Goal: Find specific fact

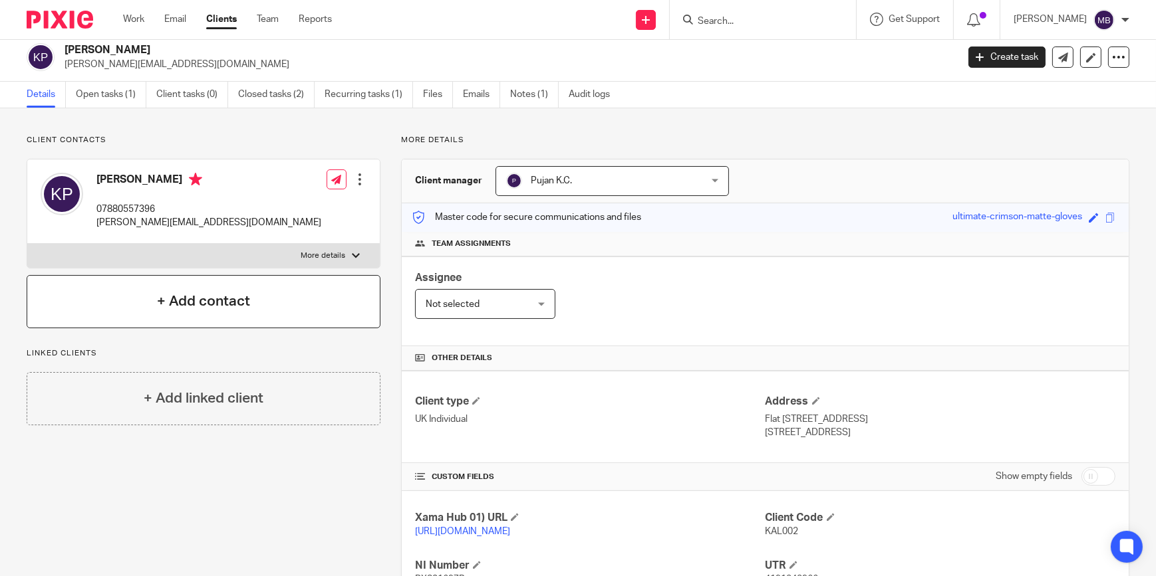
scroll to position [3, 0]
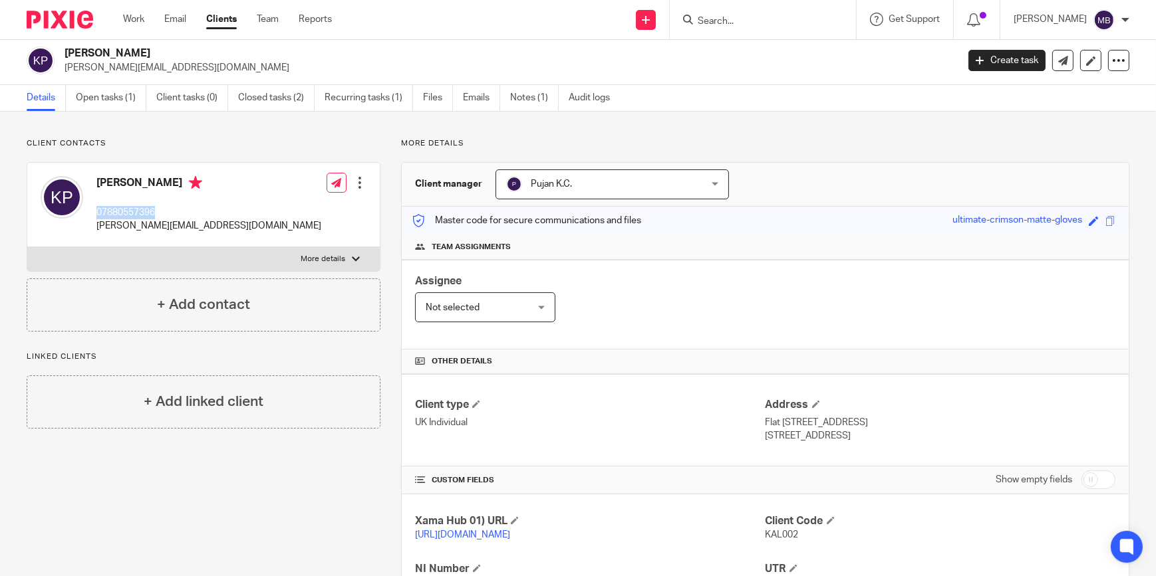
drag, startPoint x: 169, startPoint y: 214, endPoint x: 98, endPoint y: 213, distance: 71.2
click at [98, 213] on p "07880557396" at bounding box center [208, 212] width 225 height 13
copy p "07880557396"
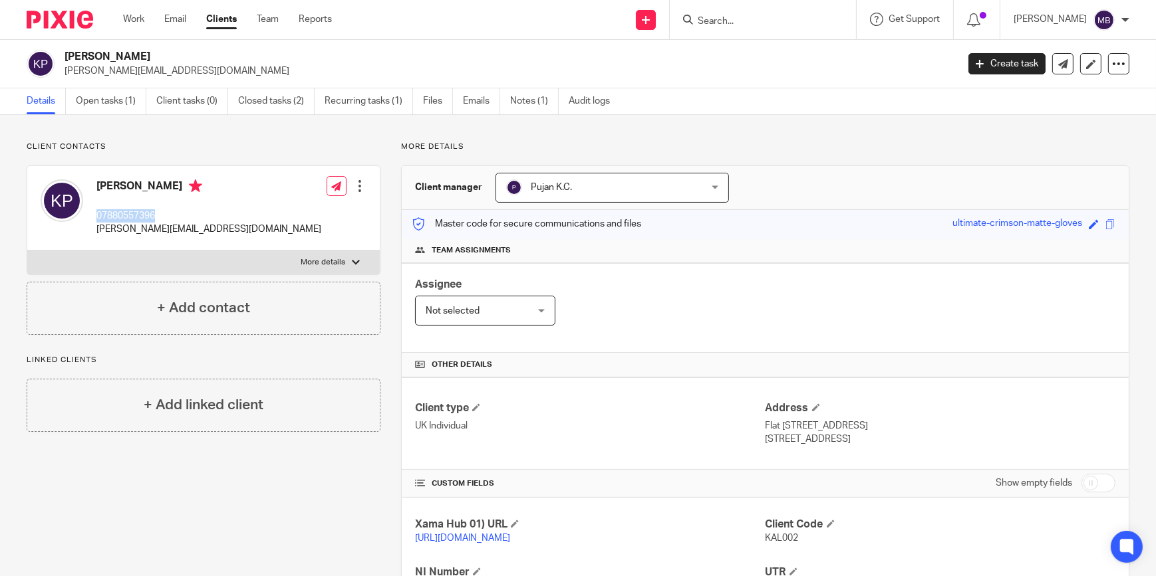
scroll to position [124, 0]
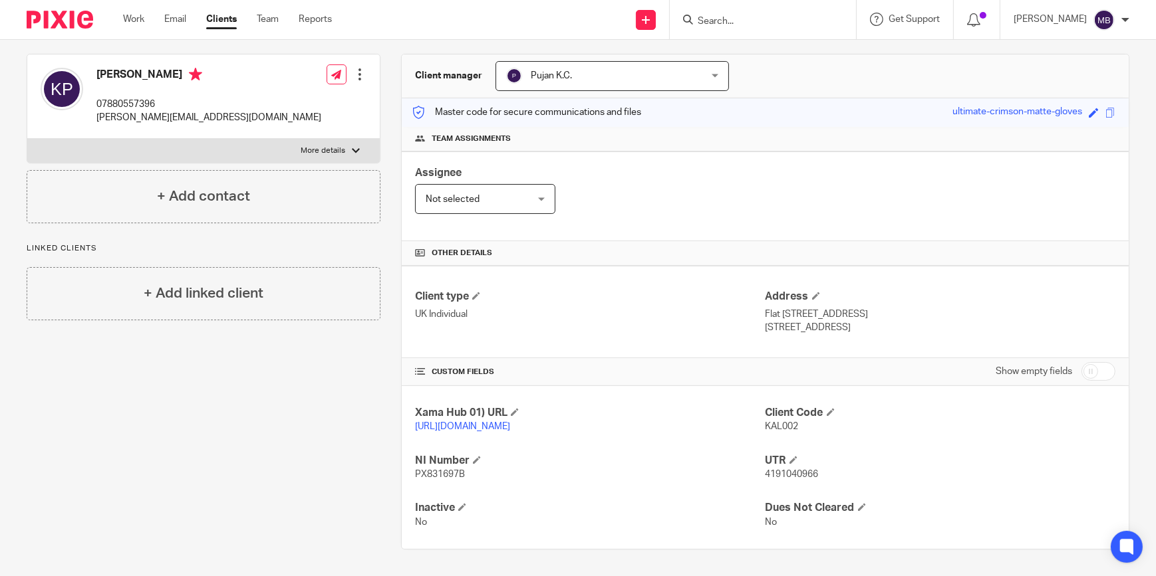
click at [780, 421] on div "Client Code KAL002" at bounding box center [940, 420] width 350 height 28
drag, startPoint x: 780, startPoint y: 421, endPoint x: 777, endPoint y: 311, distance: 109.8
click at [777, 321] on p "London, N12 9UH" at bounding box center [940, 327] width 350 height 13
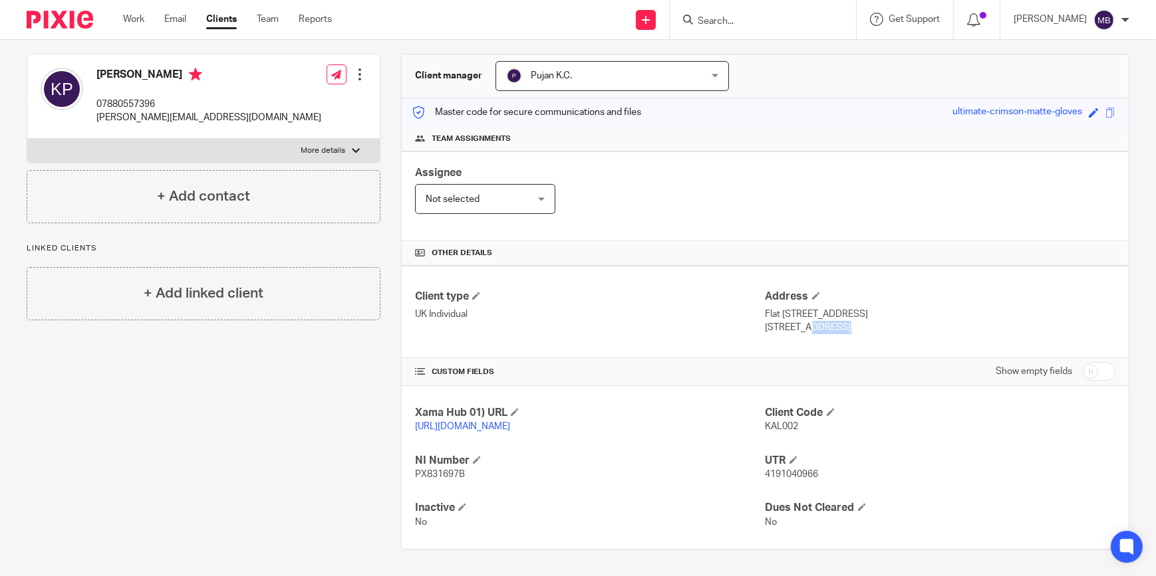
click at [777, 321] on p "London, N12 9UH" at bounding box center [940, 327] width 350 height 13
click at [776, 321] on p "London, N12 9UH" at bounding box center [940, 327] width 350 height 13
click at [773, 21] on input "Search" at bounding box center [756, 22] width 120 height 12
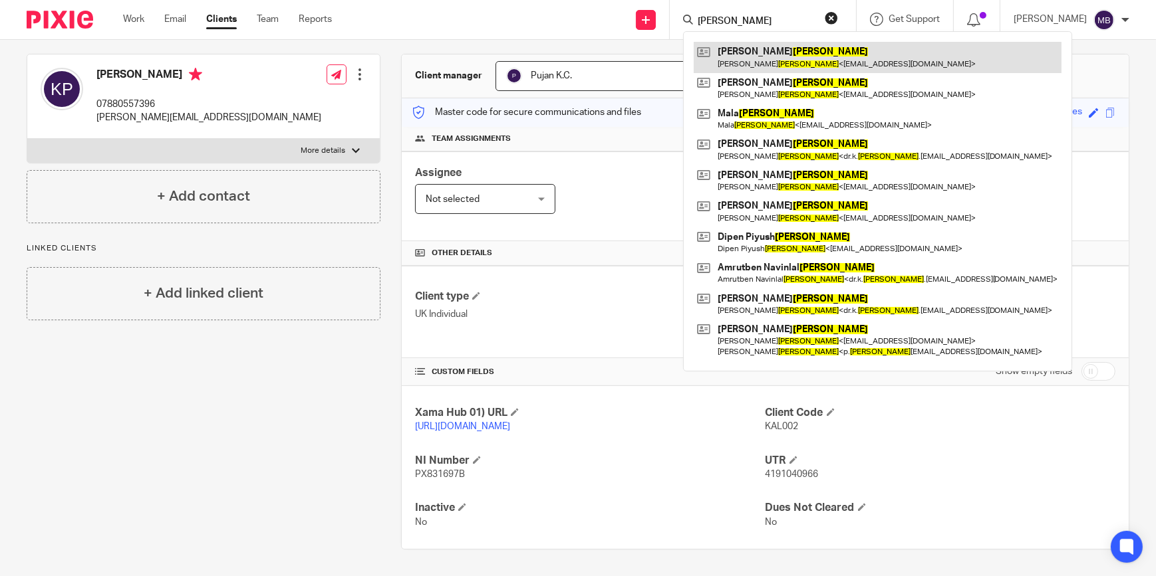
type input "Patel"
click at [780, 56] on link at bounding box center [877, 57] width 368 height 31
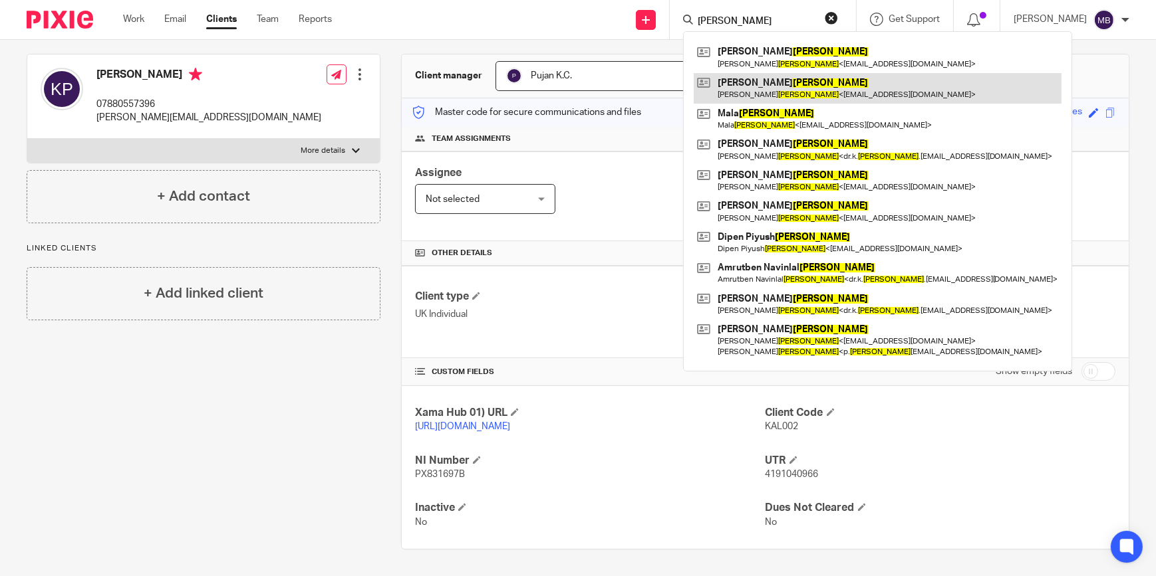
click at [779, 87] on link at bounding box center [877, 88] width 368 height 31
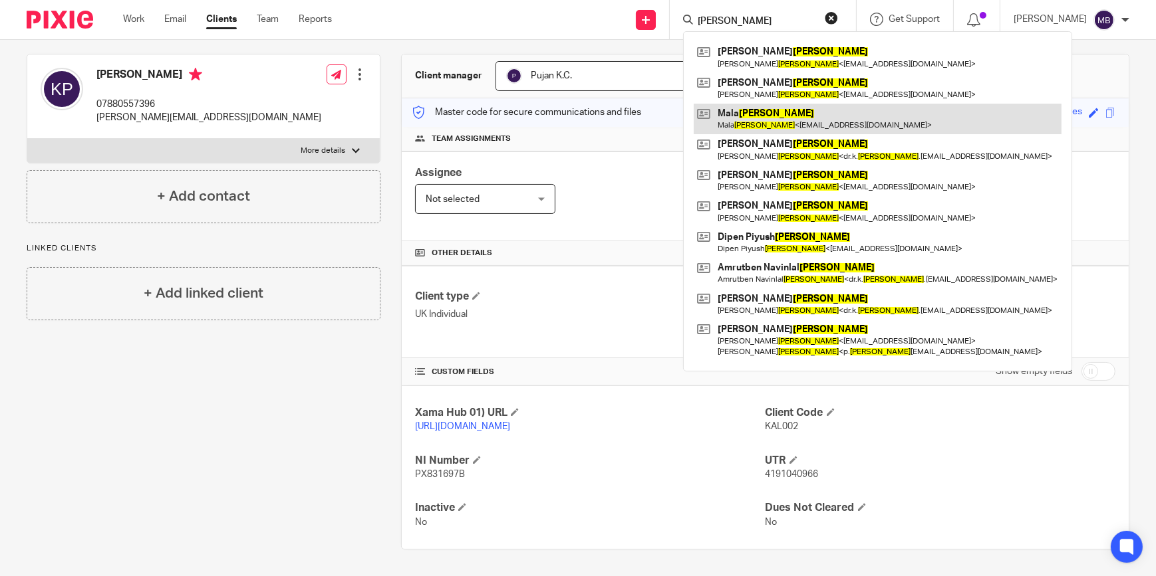
click at [774, 114] on link at bounding box center [877, 119] width 368 height 31
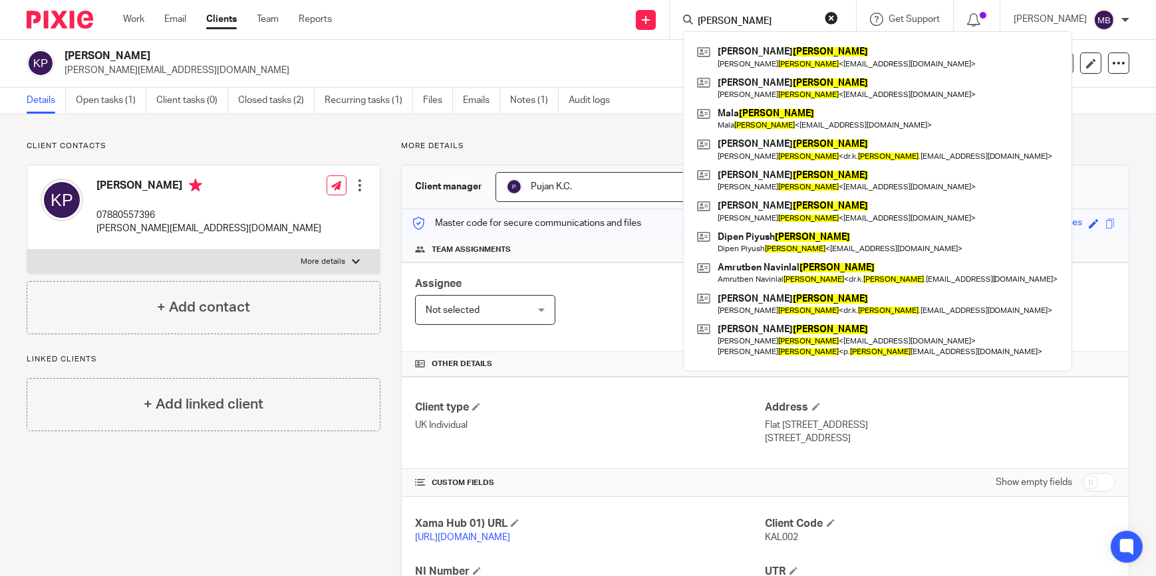
scroll to position [0, 0]
click at [838, 13] on button "reset" at bounding box center [830, 17] width 13 height 13
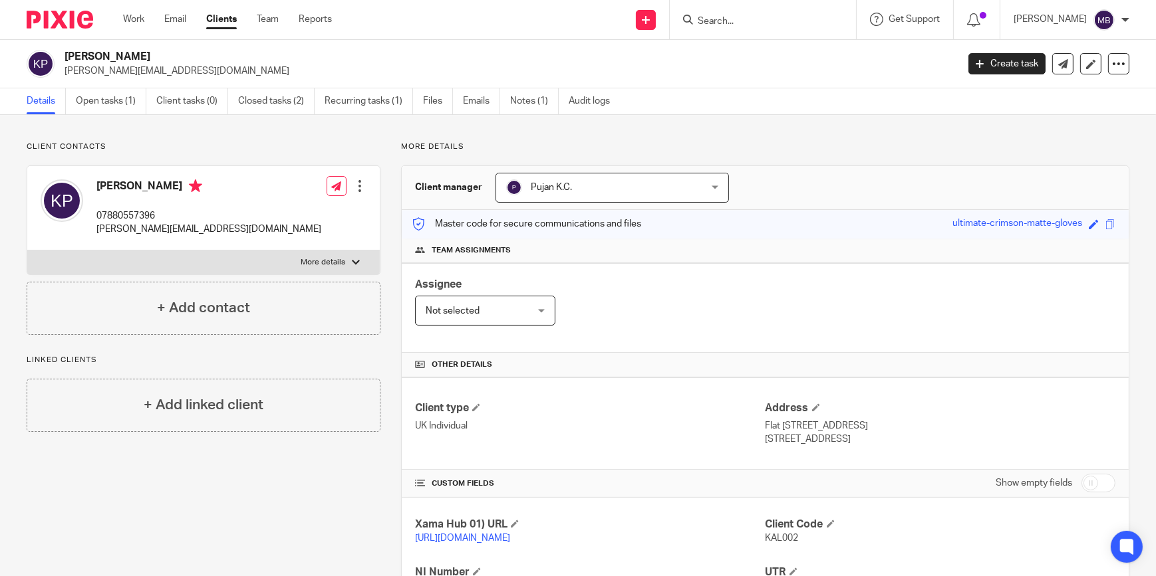
click at [741, 62] on h2 "Kalpesh Patel" at bounding box center [417, 57] width 707 height 14
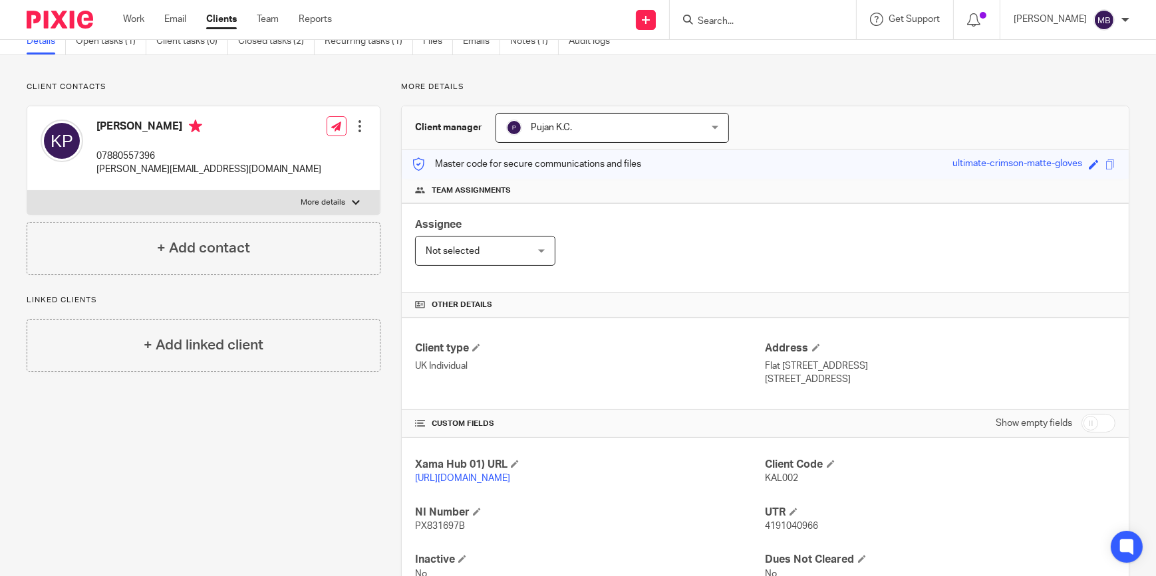
scroll to position [124, 0]
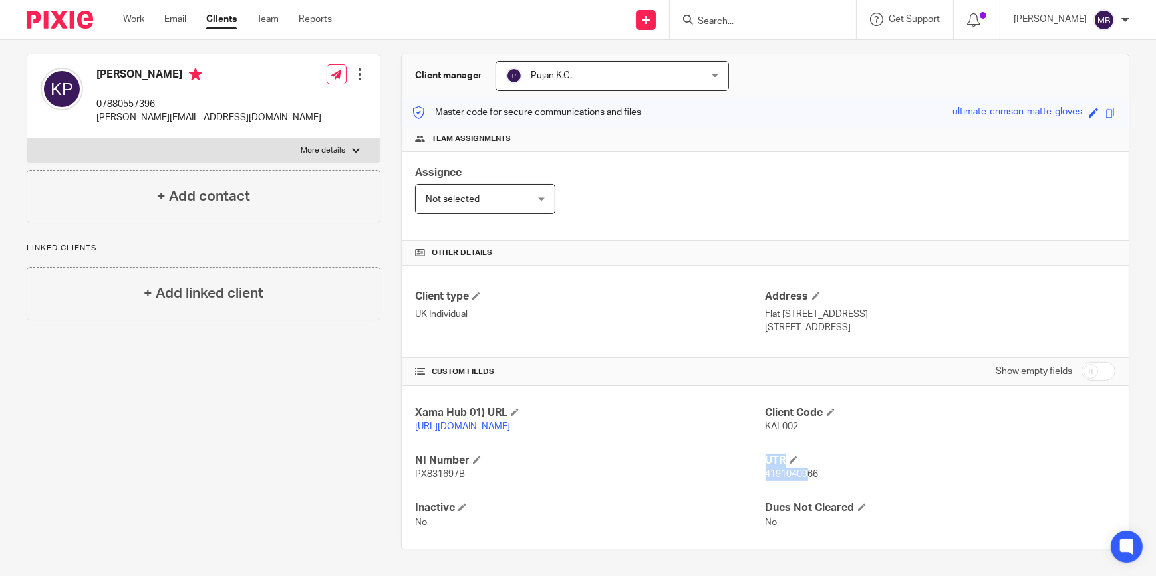
drag, startPoint x: 755, startPoint y: 472, endPoint x: 804, endPoint y: 473, distance: 49.9
click at [804, 473] on div "Xama Hub 01) URL https://platform.xamatech.com/portal/crm/clients/2ba5ec50-376a…" at bounding box center [765, 467] width 727 height 163
click at [804, 473] on span "4191040966" at bounding box center [791, 474] width 53 height 9
drag, startPoint x: 817, startPoint y: 473, endPoint x: 755, endPoint y: 475, distance: 61.8
click at [755, 475] on div "Xama Hub 01) URL https://platform.xamatech.com/portal/crm/clients/2ba5ec50-376a…" at bounding box center [765, 467] width 727 height 163
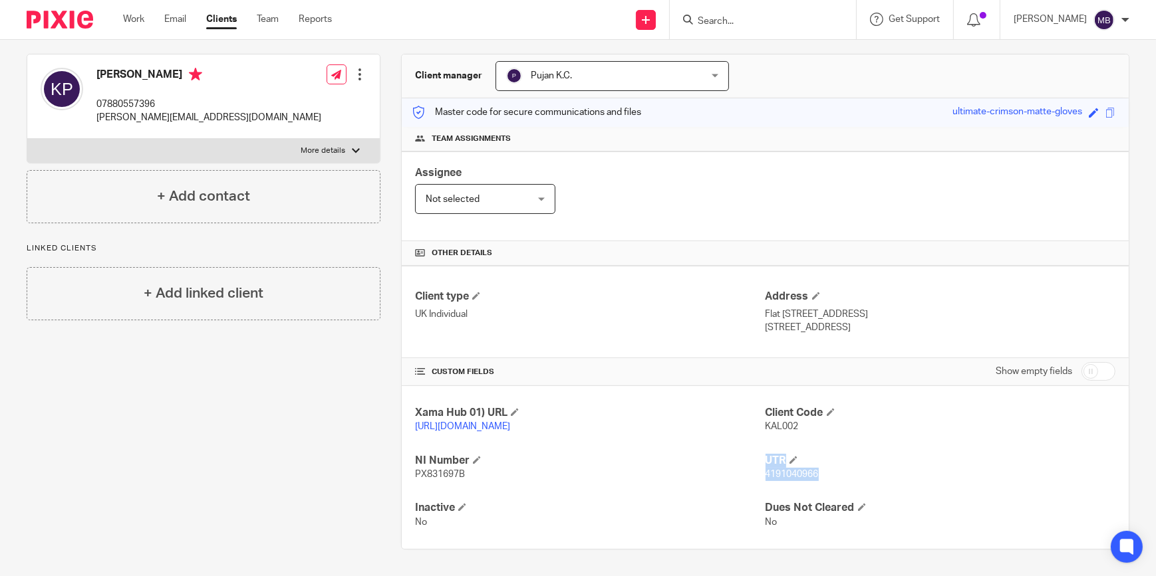
drag, startPoint x: 755, startPoint y: 475, endPoint x: 745, endPoint y: 479, distance: 11.4
click at [745, 479] on p "PX831697B" at bounding box center [590, 474] width 350 height 13
drag, startPoint x: 756, startPoint y: 474, endPoint x: 806, endPoint y: 475, distance: 49.9
click at [806, 475] on div "Xama Hub 01) URL https://platform.xamatech.com/portal/crm/clients/2ba5ec50-376a…" at bounding box center [765, 467] width 727 height 163
click at [806, 475] on span "4191040966" at bounding box center [791, 474] width 53 height 9
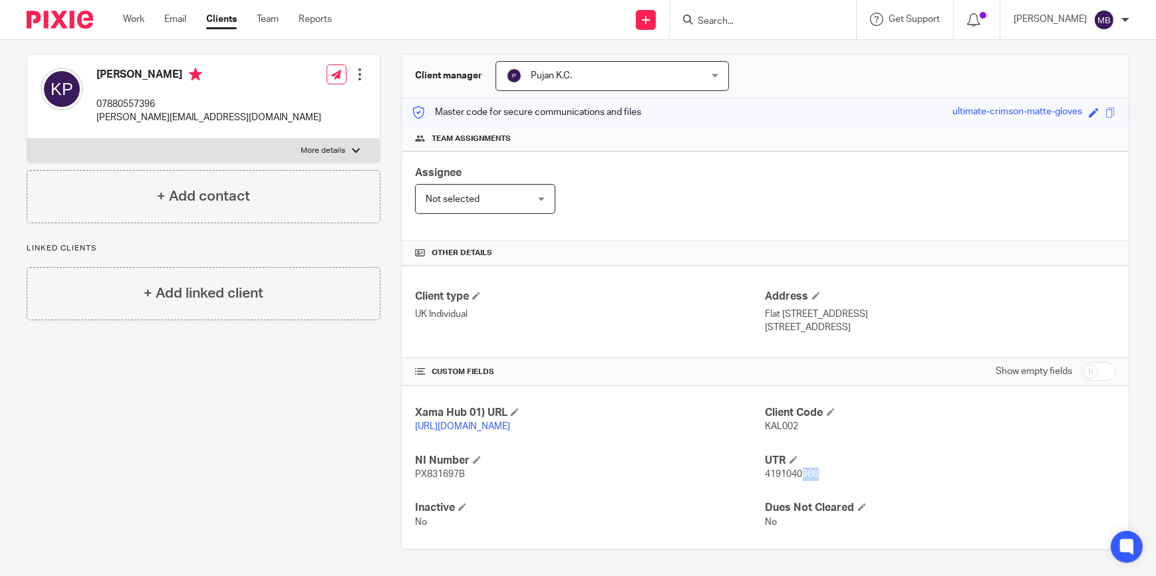
drag, startPoint x: 796, startPoint y: 473, endPoint x: 813, endPoint y: 471, distance: 16.7
click at [813, 471] on p "4191040966" at bounding box center [940, 474] width 350 height 13
drag, startPoint x: 813, startPoint y: 471, endPoint x: 804, endPoint y: 475, distance: 9.3
click at [804, 475] on span "4191040966" at bounding box center [791, 474] width 53 height 9
drag, startPoint x: 799, startPoint y: 474, endPoint x: 812, endPoint y: 473, distance: 13.3
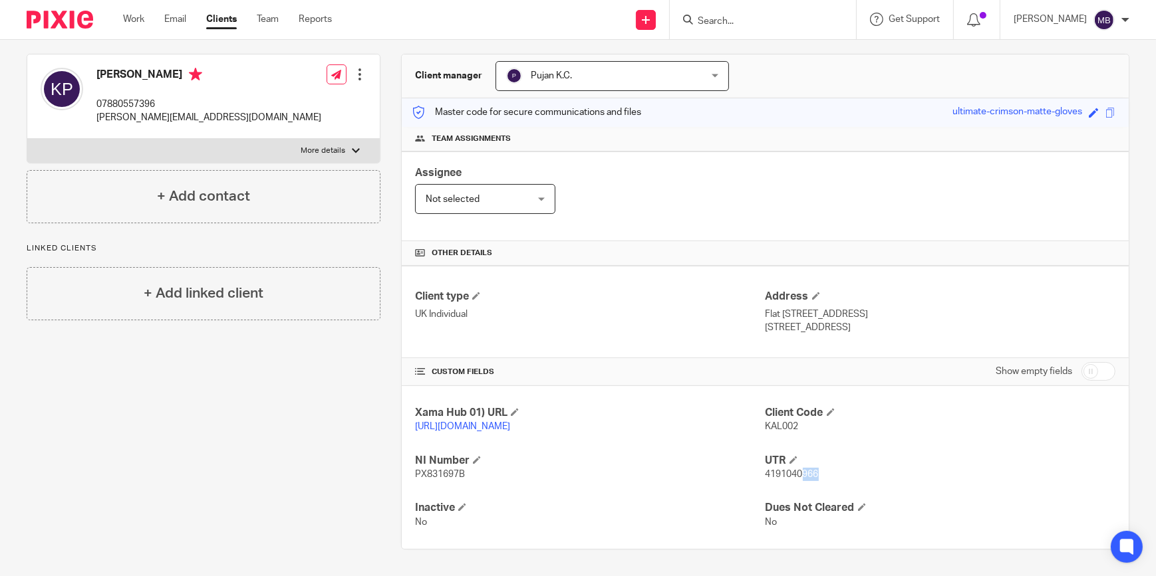
click at [812, 473] on span "4191040966" at bounding box center [791, 474] width 53 height 9
drag, startPoint x: 792, startPoint y: 477, endPoint x: 817, endPoint y: 475, distance: 25.3
click at [817, 475] on p "4191040966" at bounding box center [940, 474] width 350 height 13
click at [811, 477] on span "4191040966" at bounding box center [791, 474] width 53 height 9
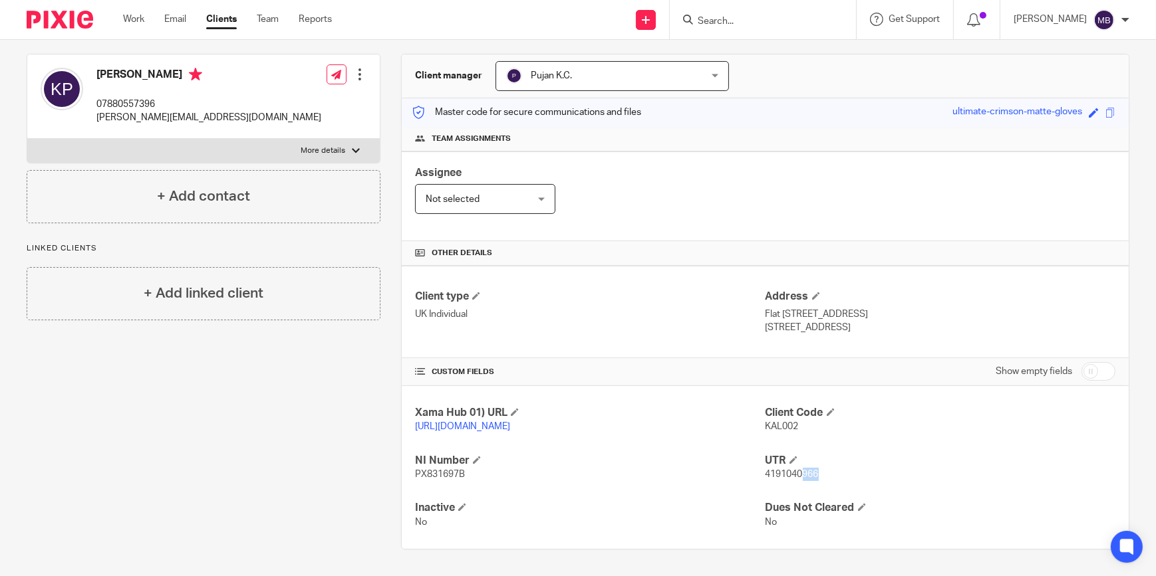
drag, startPoint x: 796, startPoint y: 475, endPoint x: 812, endPoint y: 474, distance: 16.6
click at [812, 474] on span "4191040966" at bounding box center [791, 474] width 53 height 9
click at [796, 472] on span "4191040966" at bounding box center [791, 474] width 53 height 9
drag, startPoint x: 793, startPoint y: 472, endPoint x: 815, endPoint y: 475, distance: 22.2
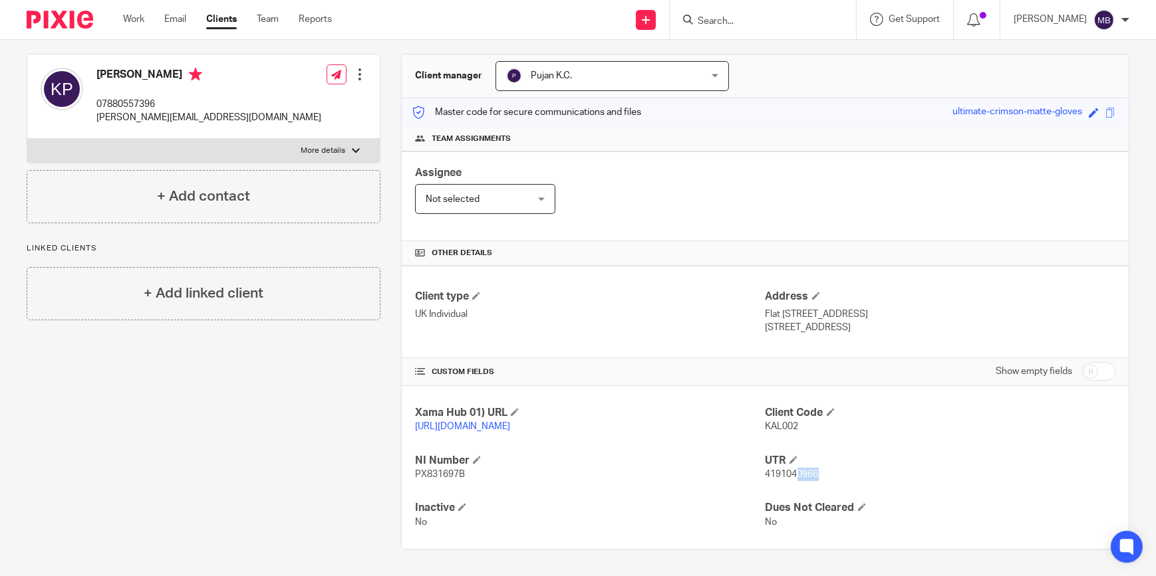
click at [815, 475] on p "4191040966" at bounding box center [940, 474] width 350 height 13
click at [794, 470] on span "4191040966" at bounding box center [791, 474] width 53 height 9
click at [796, 471] on span "4191040966" at bounding box center [791, 474] width 53 height 9
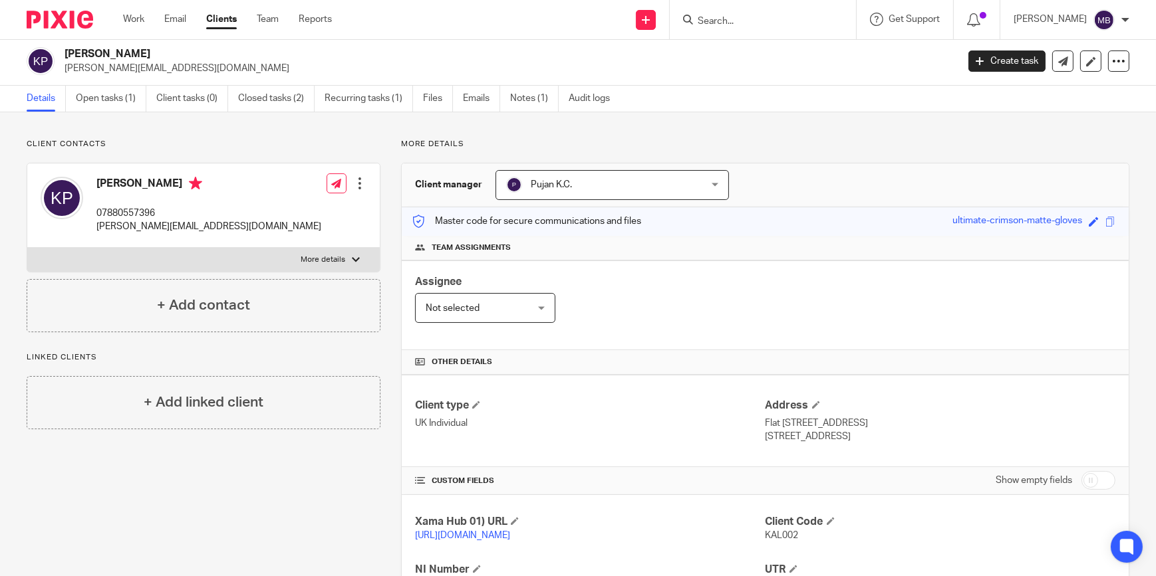
scroll to position [0, 0]
